Goal: Find specific page/section: Find specific page/section

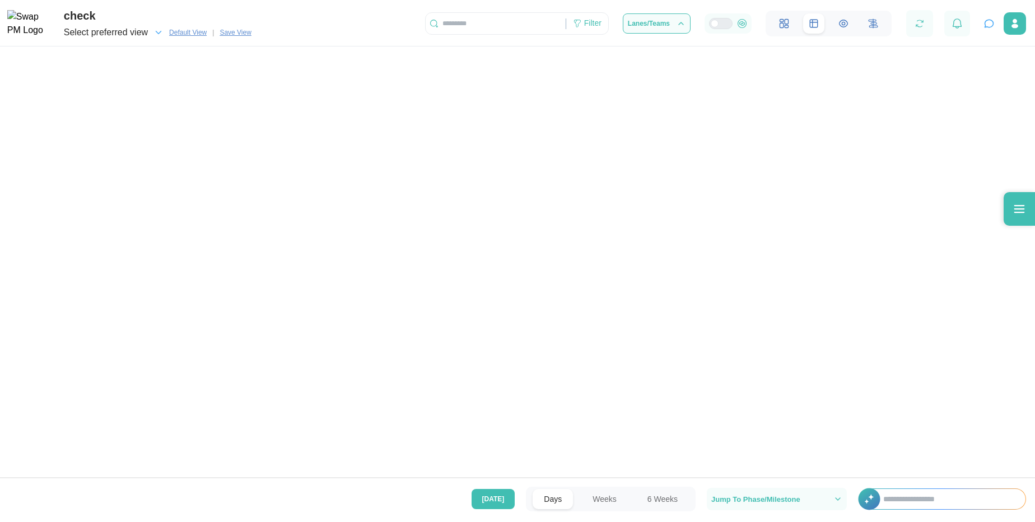
click at [1011, 202] on div at bounding box center [1019, 209] width 31 height 34
click at [1017, 220] on div at bounding box center [1019, 209] width 31 height 34
click at [1004, 198] on div at bounding box center [1019, 209] width 31 height 34
click at [1010, 207] on div at bounding box center [1019, 209] width 31 height 34
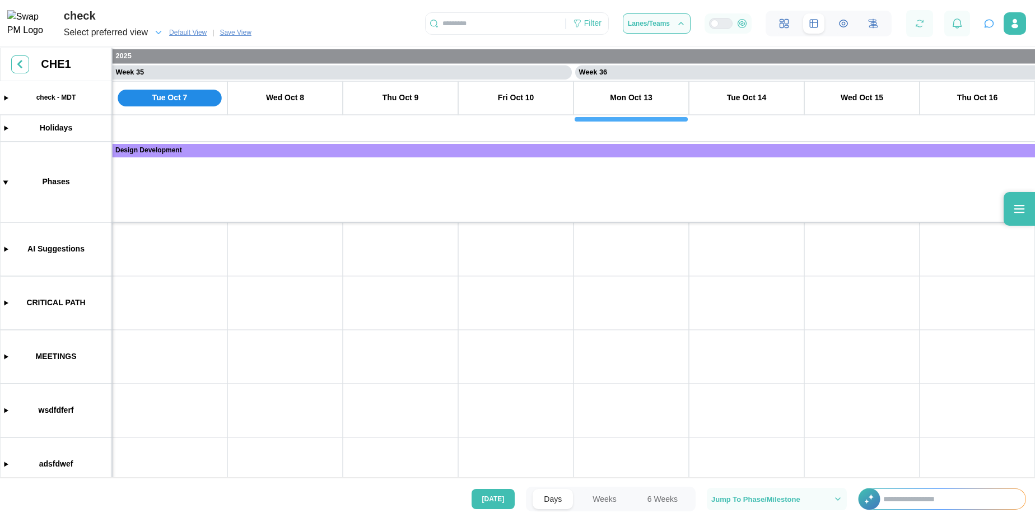
scroll to position [122, 0]
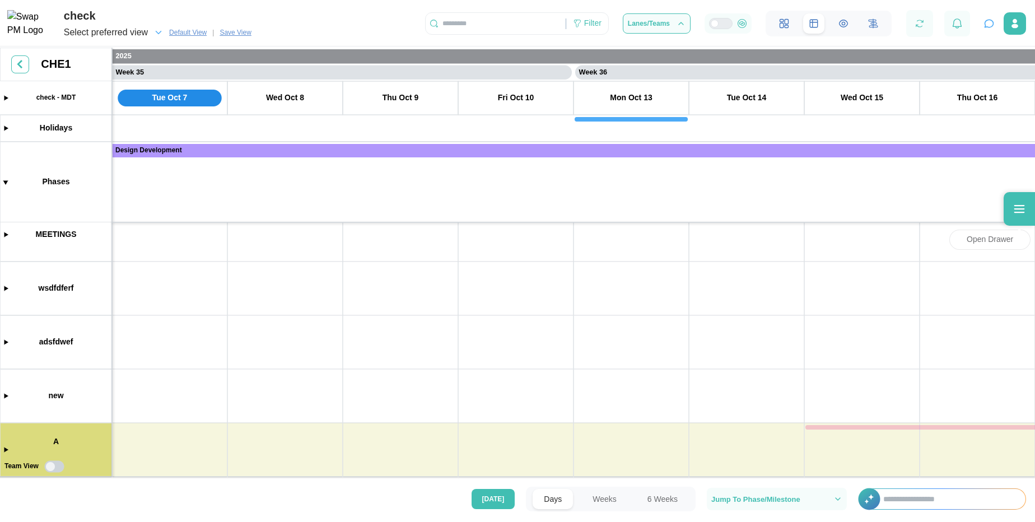
click at [1012, 206] on div at bounding box center [1019, 209] width 31 height 34
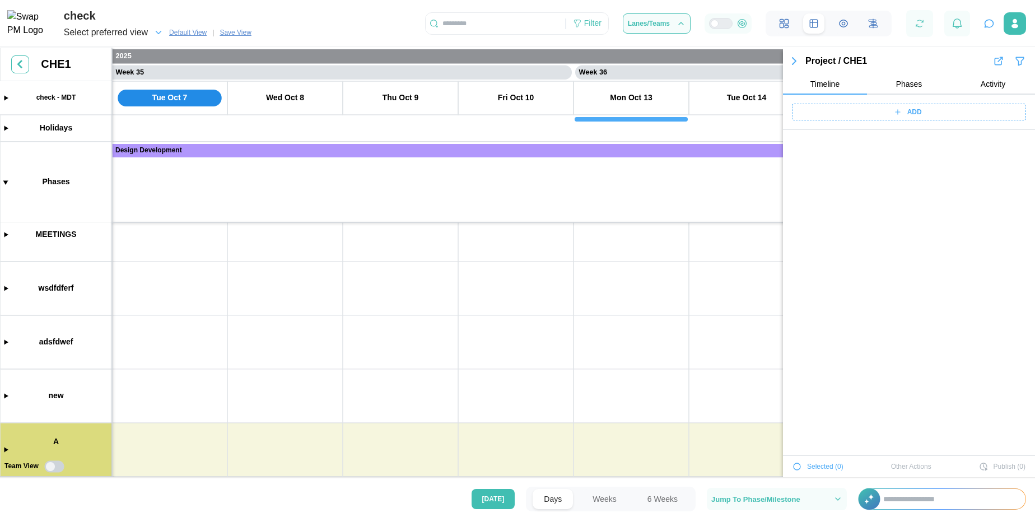
scroll to position [4305, 0]
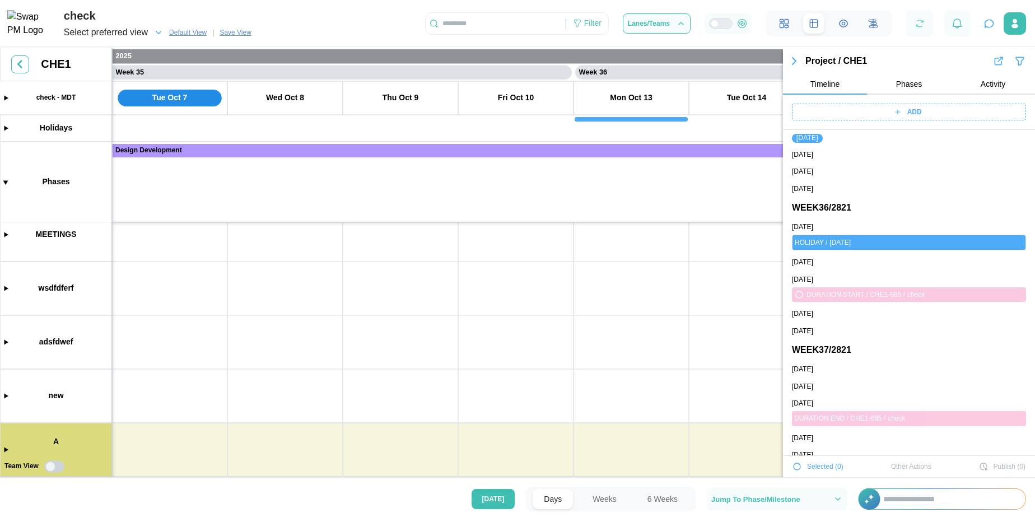
click at [995, 65] on icon "button" at bounding box center [998, 61] width 7 height 7
